Goal: Task Accomplishment & Management: Use online tool/utility

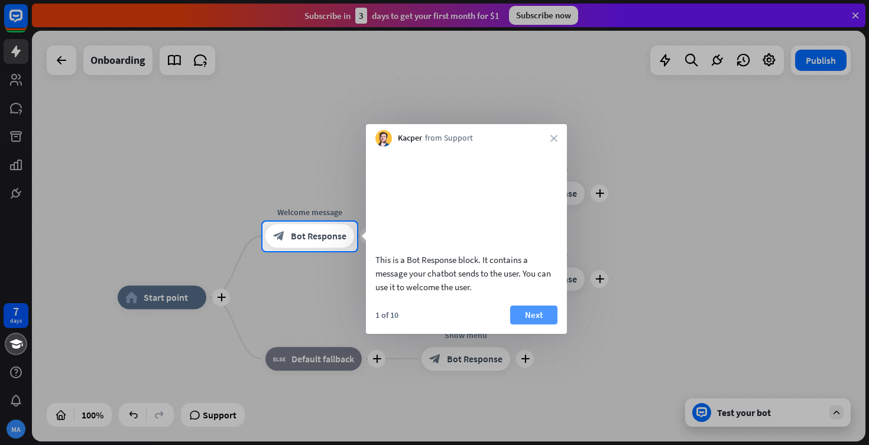
click at [549, 325] on button "Next" at bounding box center [533, 315] width 47 height 19
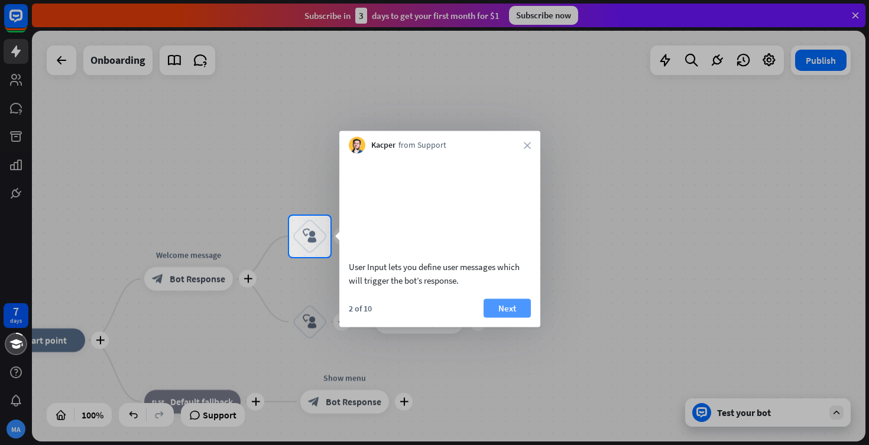
click at [517, 317] on button "Next" at bounding box center [507, 308] width 47 height 19
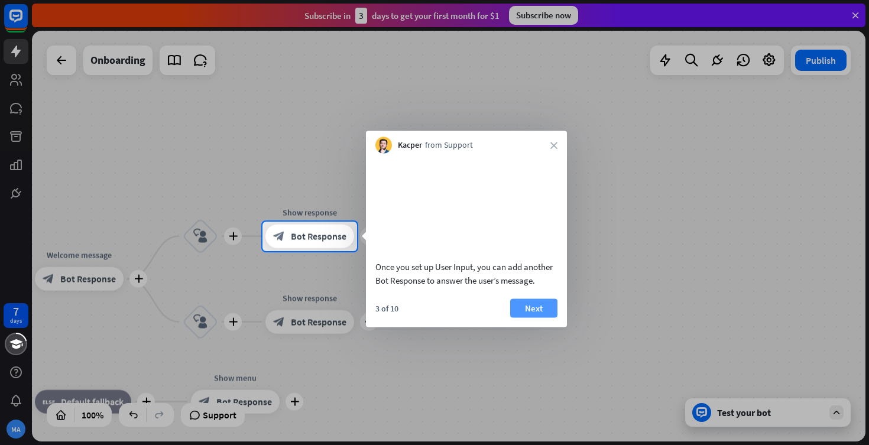
click at [532, 317] on button "Next" at bounding box center [533, 308] width 47 height 19
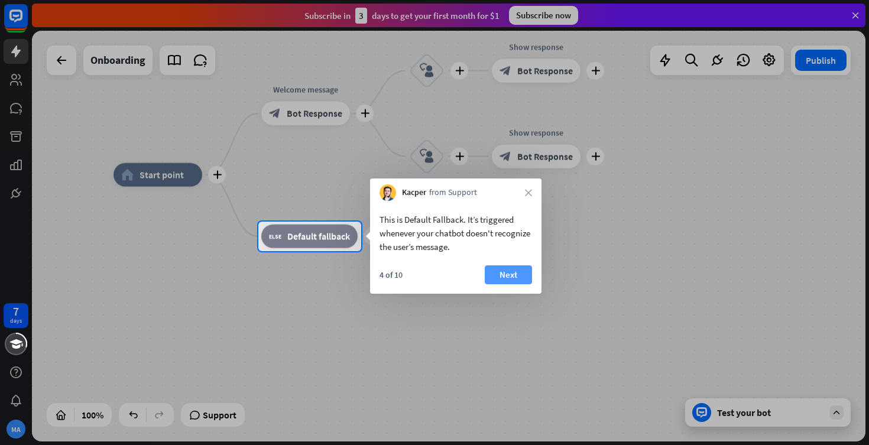
click at [523, 271] on button "Next" at bounding box center [508, 274] width 47 height 19
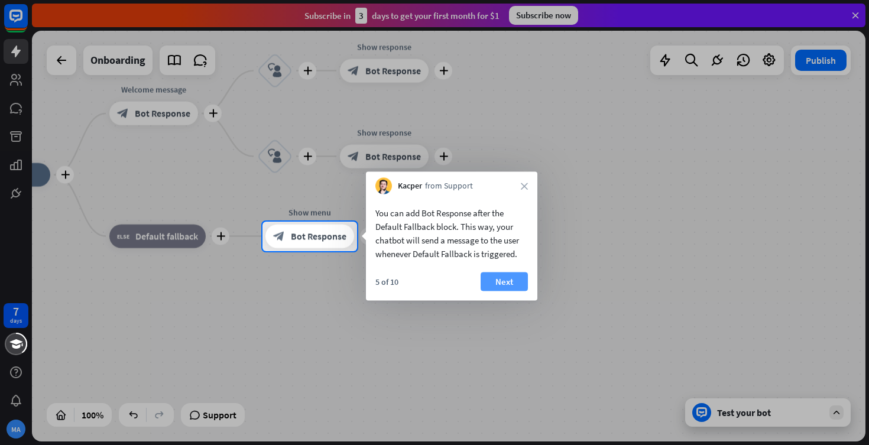
click at [510, 282] on button "Next" at bounding box center [504, 282] width 47 height 19
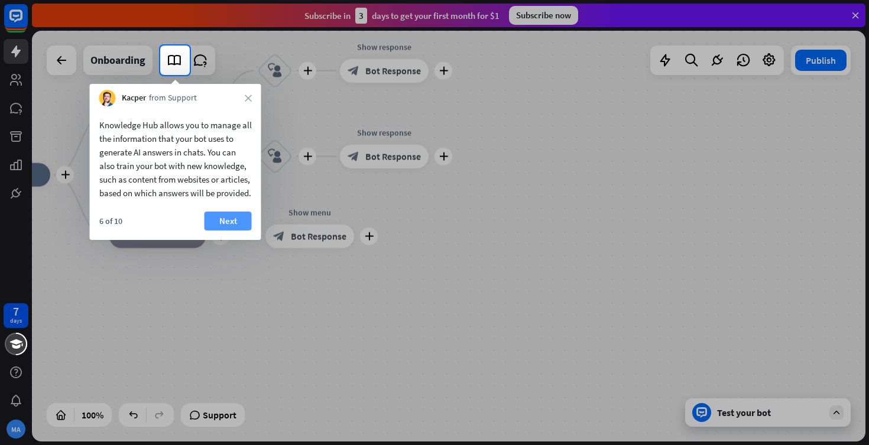
click at [244, 231] on button "Next" at bounding box center [228, 221] width 47 height 19
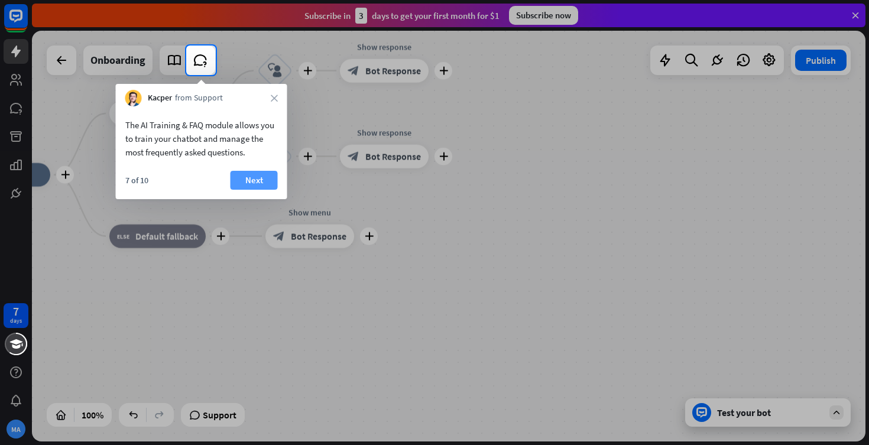
click at [251, 178] on button "Next" at bounding box center [254, 180] width 47 height 19
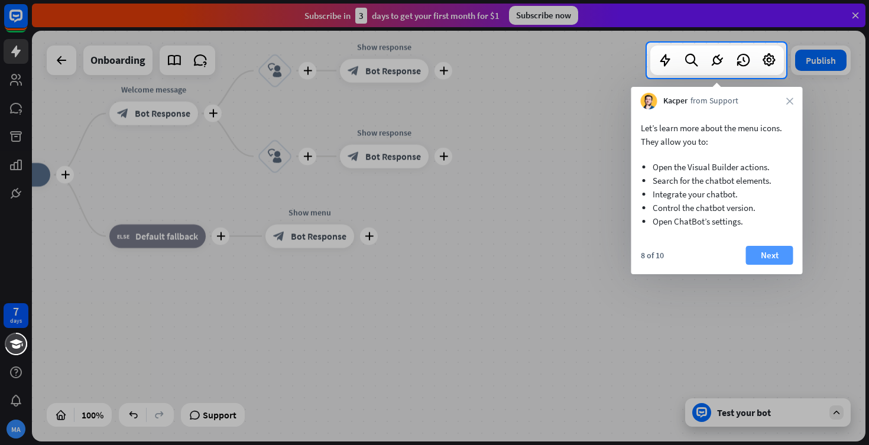
click at [763, 252] on button "Next" at bounding box center [769, 255] width 47 height 19
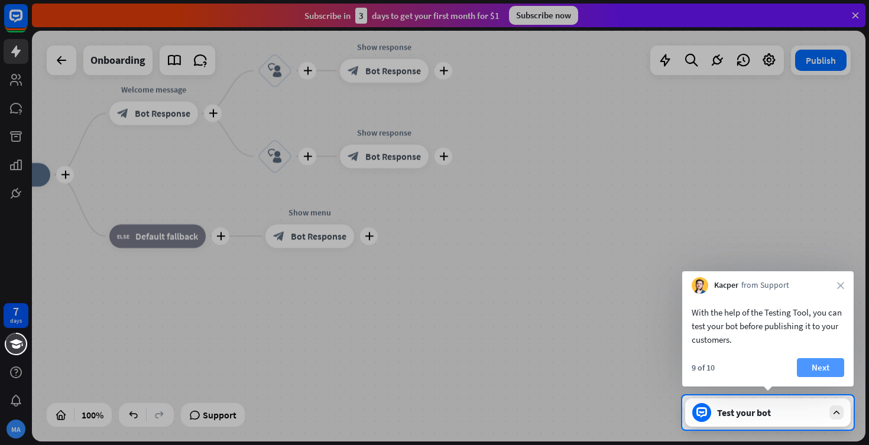
click at [819, 372] on button "Next" at bounding box center [820, 367] width 47 height 19
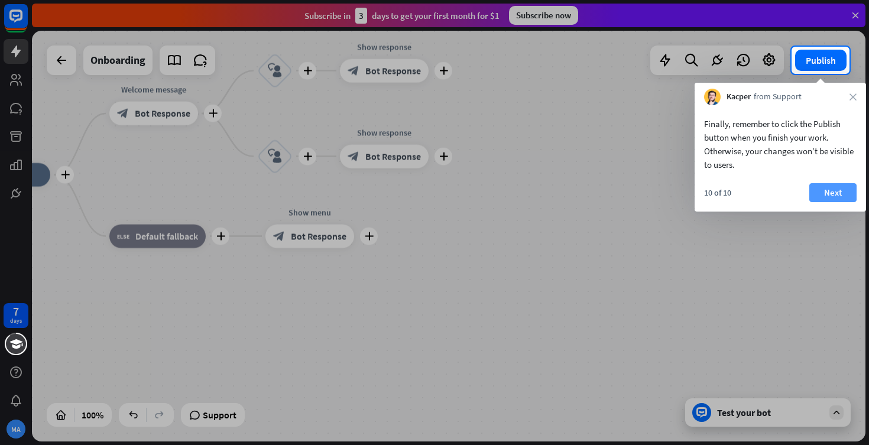
click at [826, 192] on button "Next" at bounding box center [832, 192] width 47 height 19
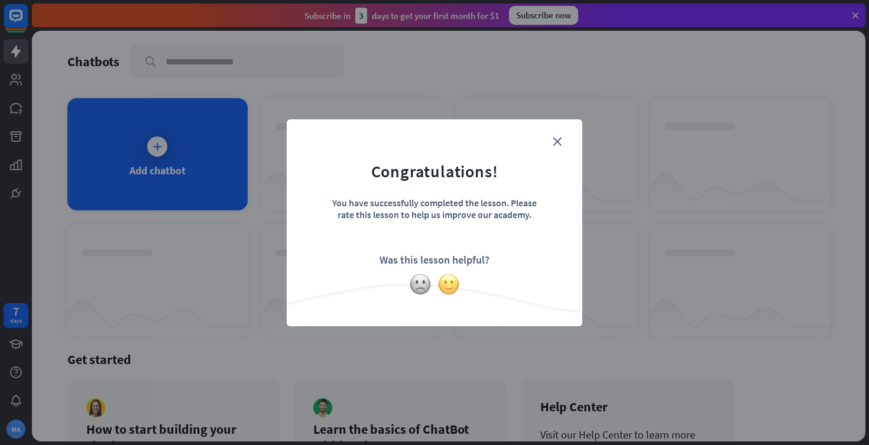
click at [453, 287] on img at bounding box center [448, 284] width 22 height 22
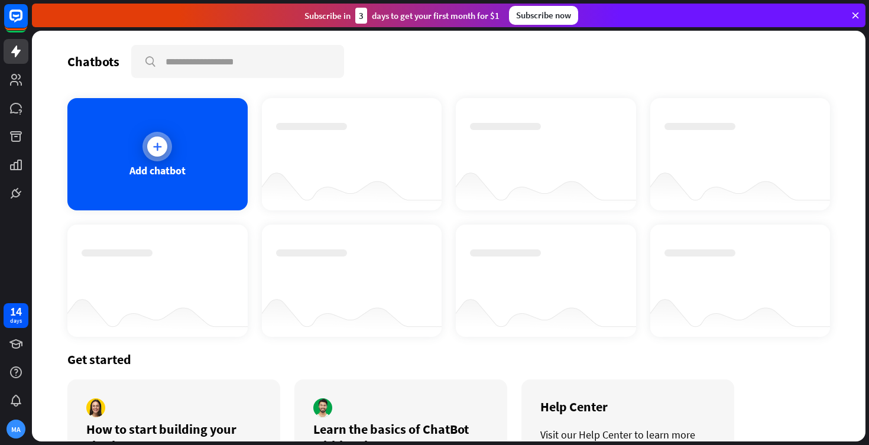
click at [155, 153] on div at bounding box center [157, 147] width 20 height 20
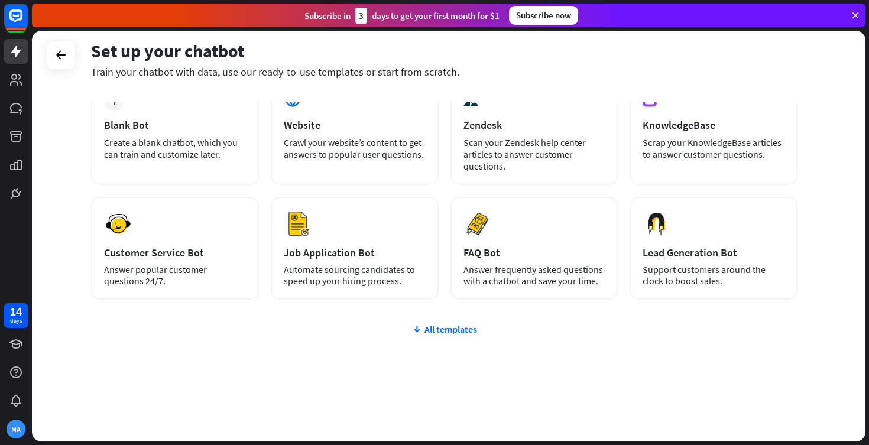
scroll to position [78, 0]
click at [472, 329] on div "All templates" at bounding box center [444, 329] width 706 height 12
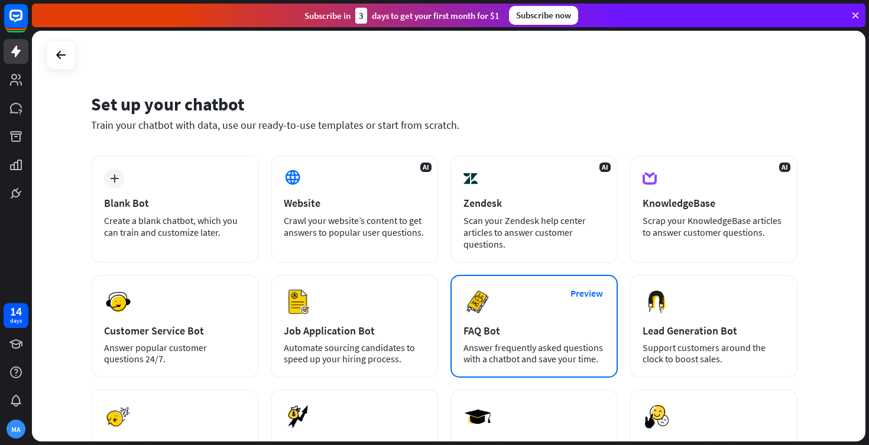
scroll to position [0, 0]
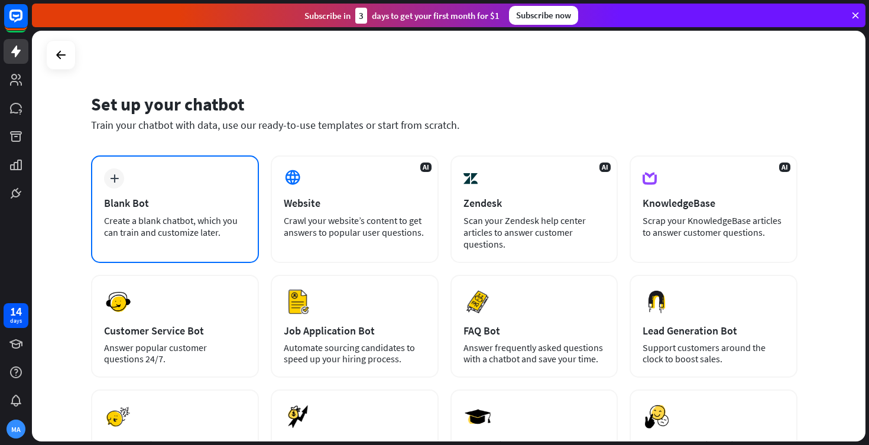
click at [115, 178] on icon "plus" at bounding box center [114, 178] width 9 height 8
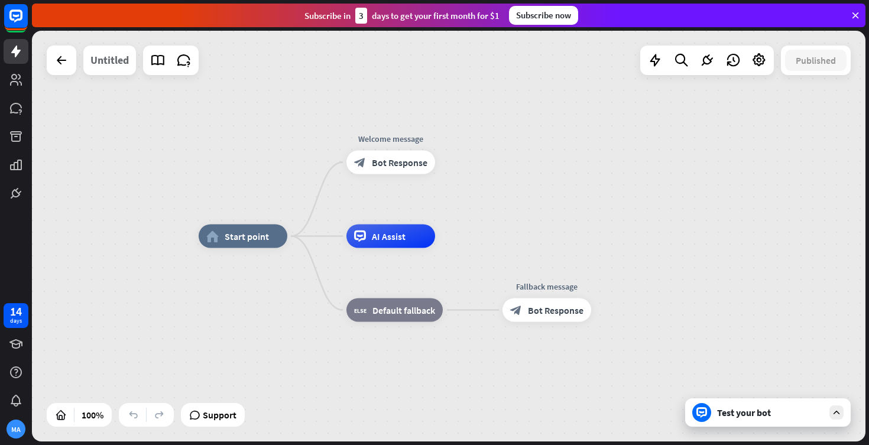
click at [124, 60] on div "Untitled" at bounding box center [109, 61] width 38 height 30
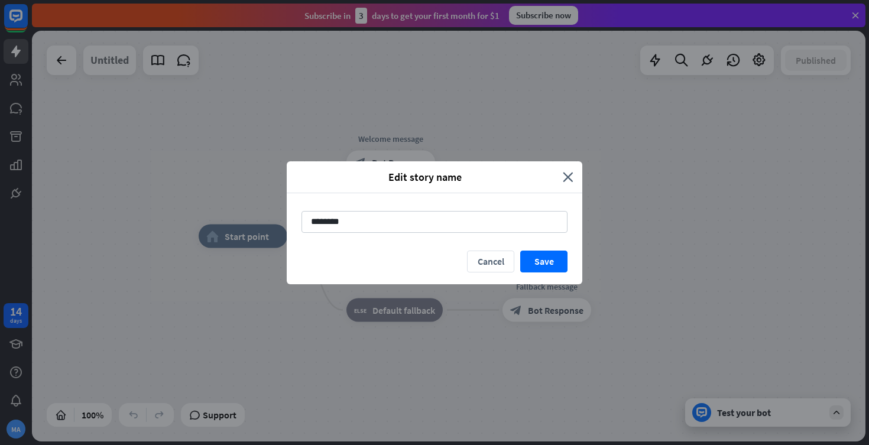
click at [124, 60] on div "Edit story name close ******** Cancel Save" at bounding box center [434, 222] width 869 height 445
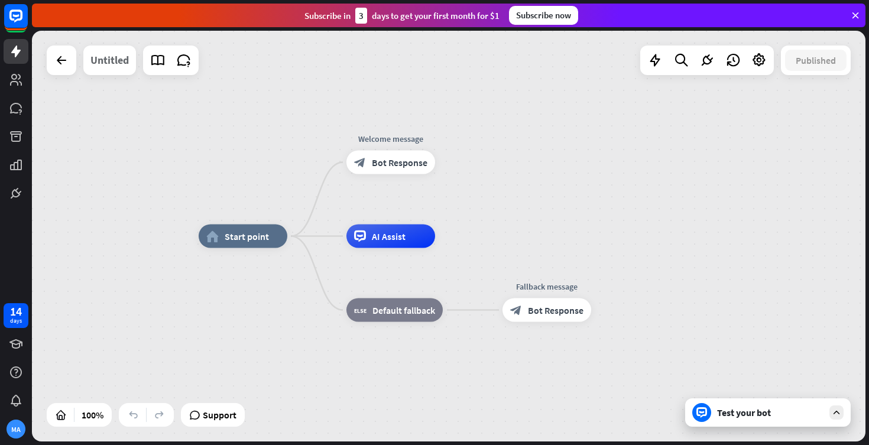
click at [124, 60] on div "Untitled" at bounding box center [109, 61] width 38 height 30
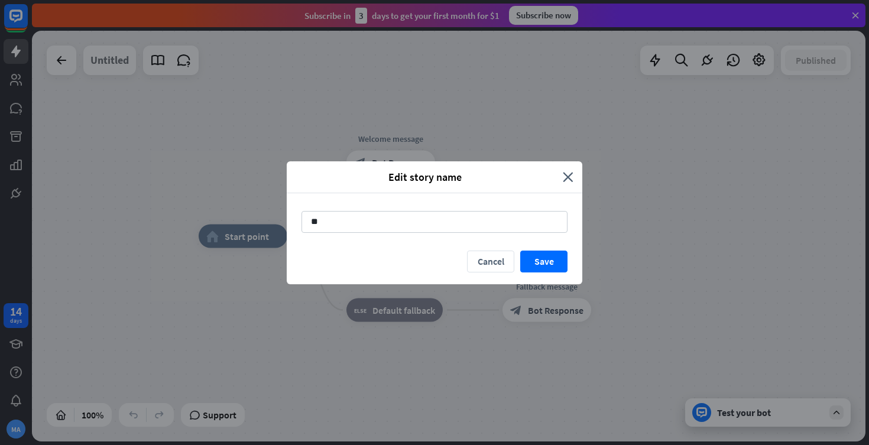
type input "*"
type input "**********"
click at [553, 263] on button "Save" at bounding box center [543, 262] width 47 height 22
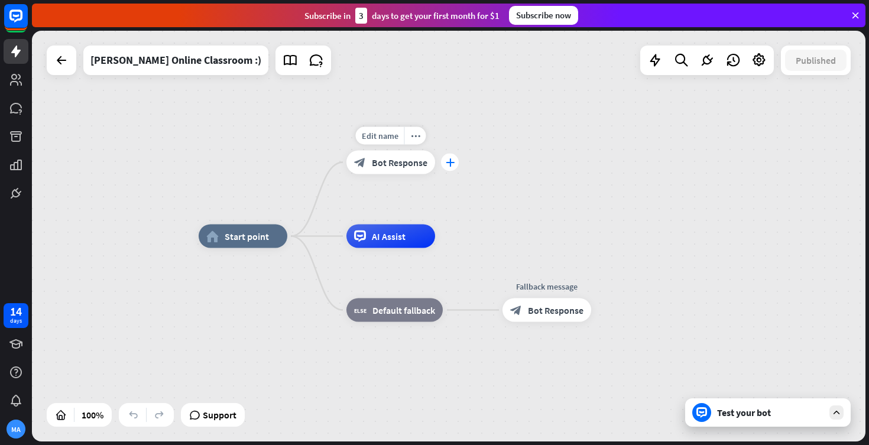
click at [456, 168] on div "plus" at bounding box center [450, 163] width 18 height 18
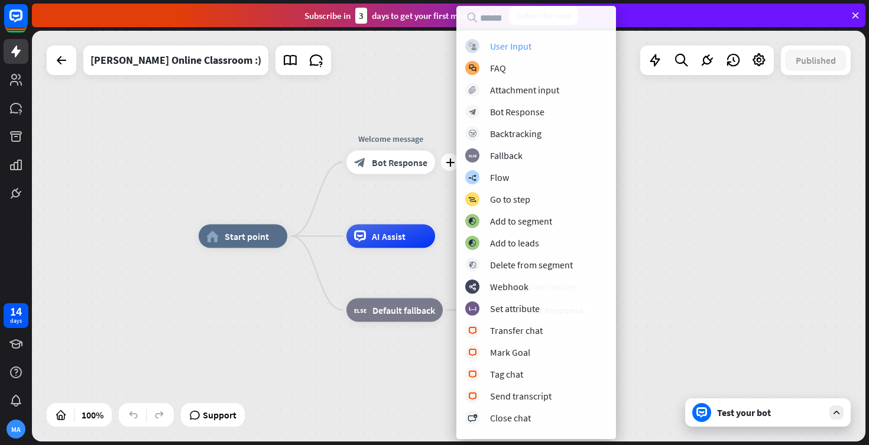
click at [524, 47] on div "User Input" at bounding box center [510, 46] width 41 height 12
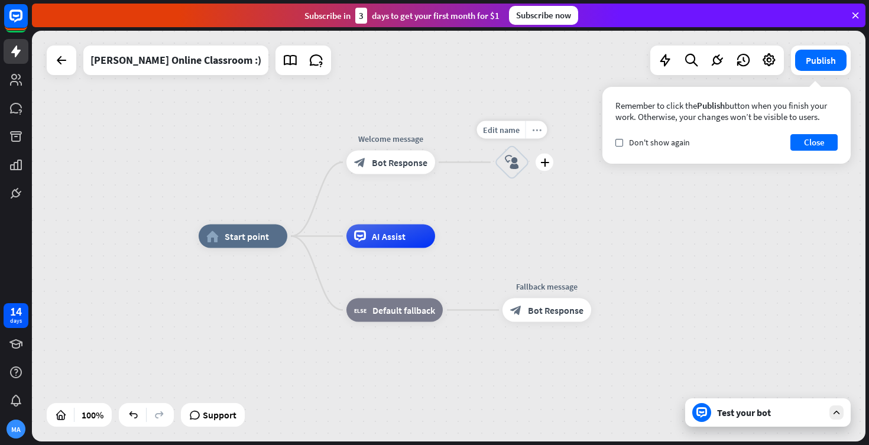
click at [531, 132] on div "more_horiz" at bounding box center [537, 130] width 22 height 18
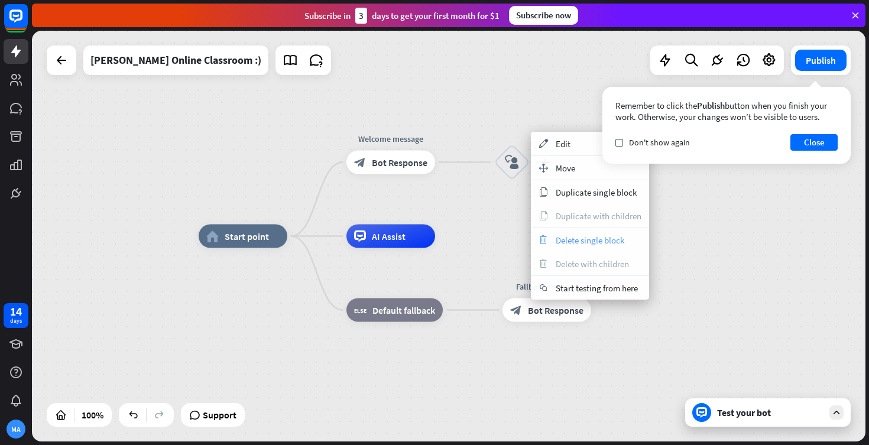
click at [575, 235] on span "Delete single block" at bounding box center [590, 240] width 69 height 11
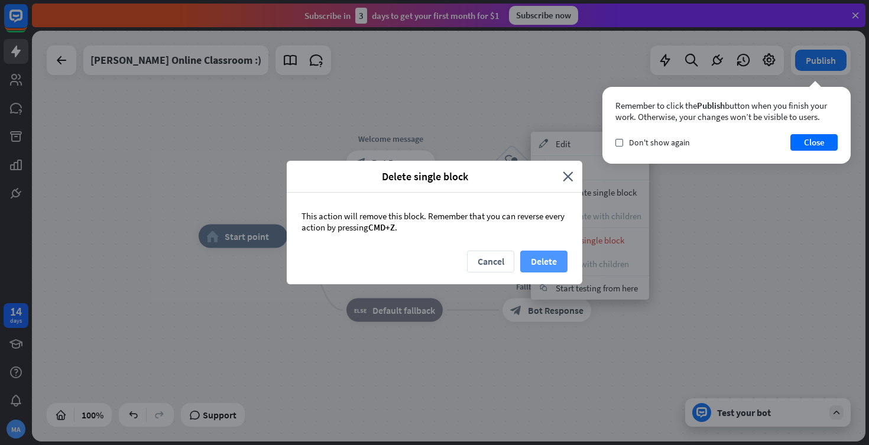
click at [556, 268] on button "Delete" at bounding box center [543, 262] width 47 height 22
